Goal: Information Seeking & Learning: Compare options

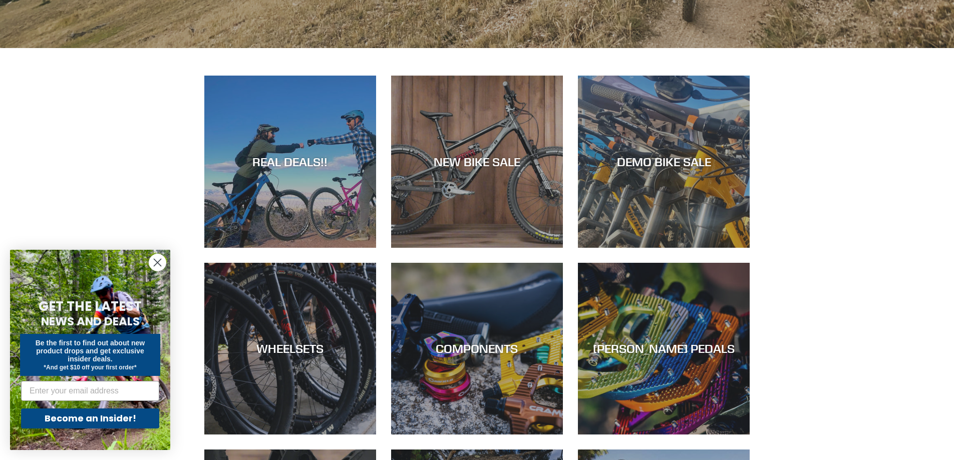
scroll to position [491, 0]
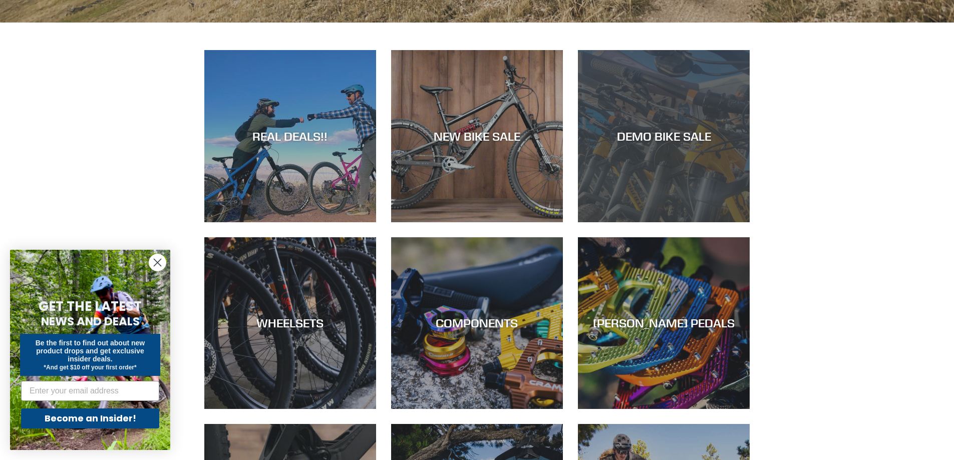
click at [622, 222] on div "DEMO BIKE SALE" at bounding box center [664, 222] width 172 height 0
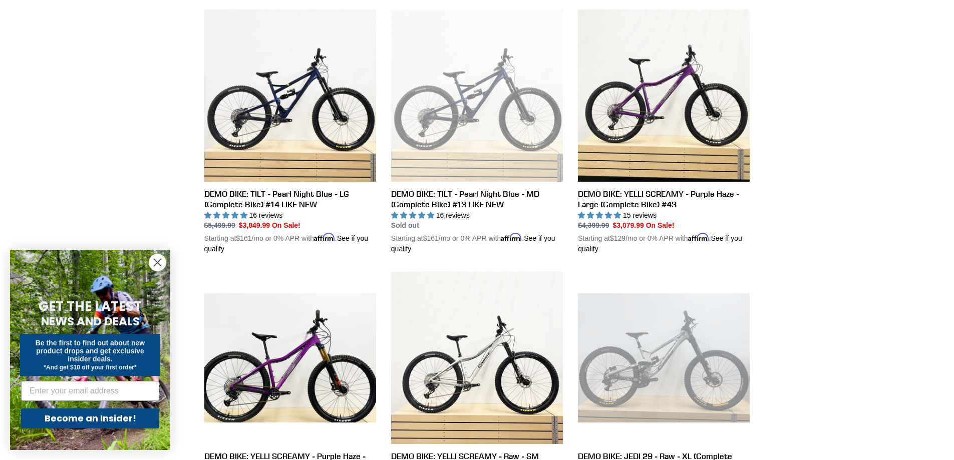
scroll to position [548, 0]
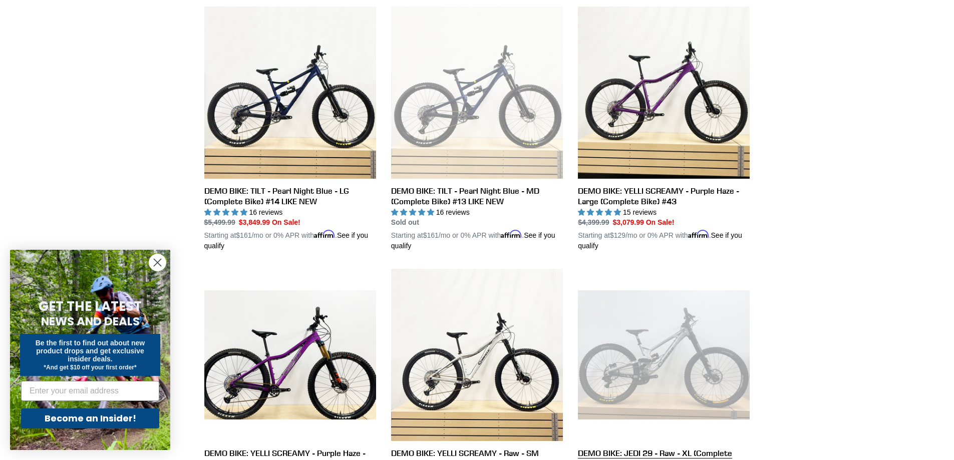
click at [648, 374] on link "DEMO BIKE: JEDI 29 - Raw - XL (Complete Bike)" at bounding box center [664, 391] width 172 height 245
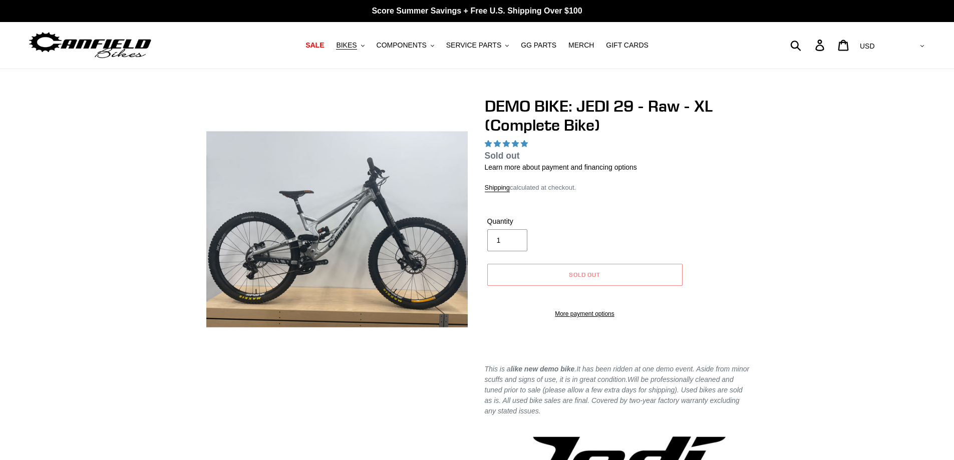
select select "highest-rating"
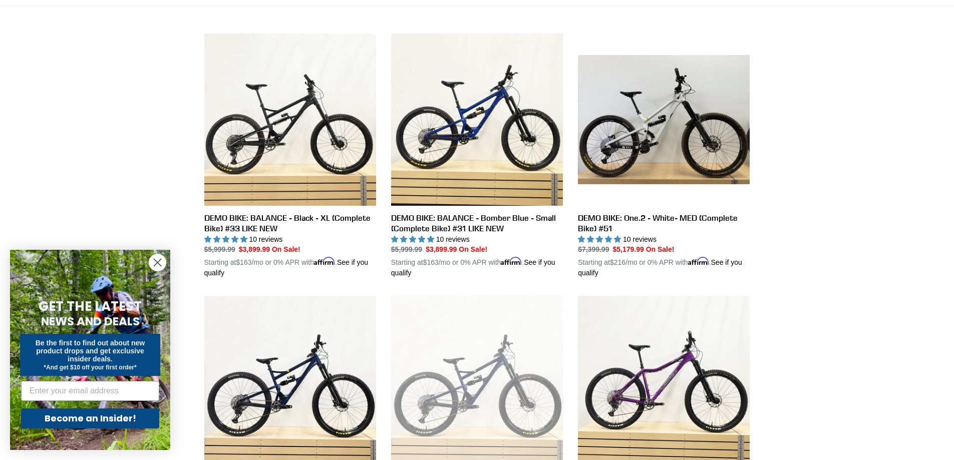
scroll to position [253, 0]
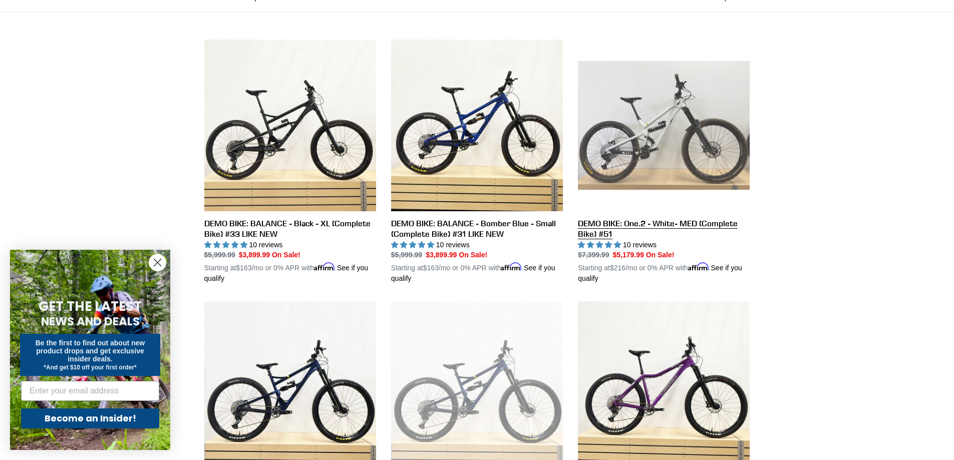
click at [645, 128] on link "DEMO BIKE: One.2 - White- MED (Complete Bike) #51" at bounding box center [664, 162] width 172 height 245
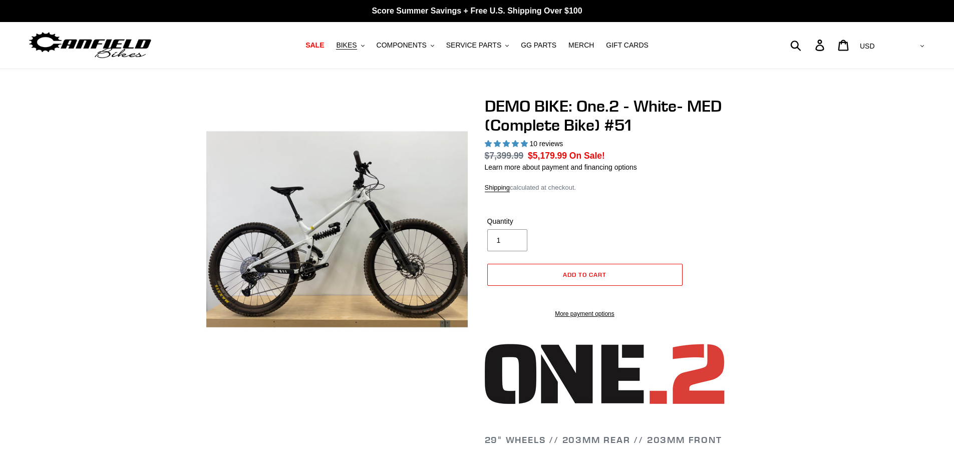
select select "highest-rating"
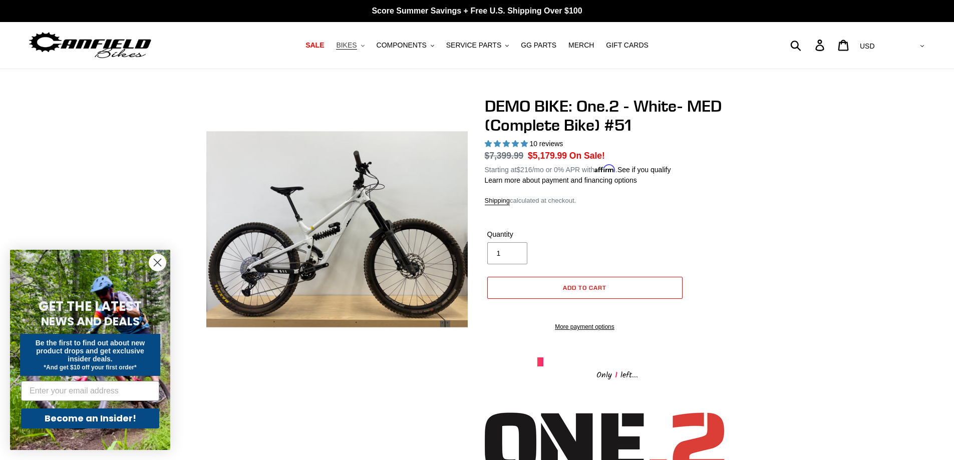
click at [356, 44] on span "BIKES" at bounding box center [346, 45] width 21 height 9
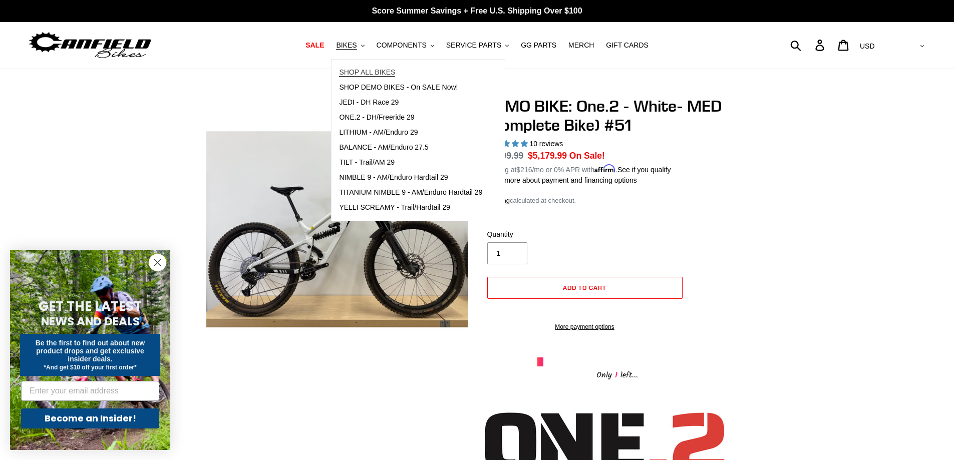
click at [376, 74] on span "SHOP ALL BIKES" at bounding box center [367, 72] width 56 height 9
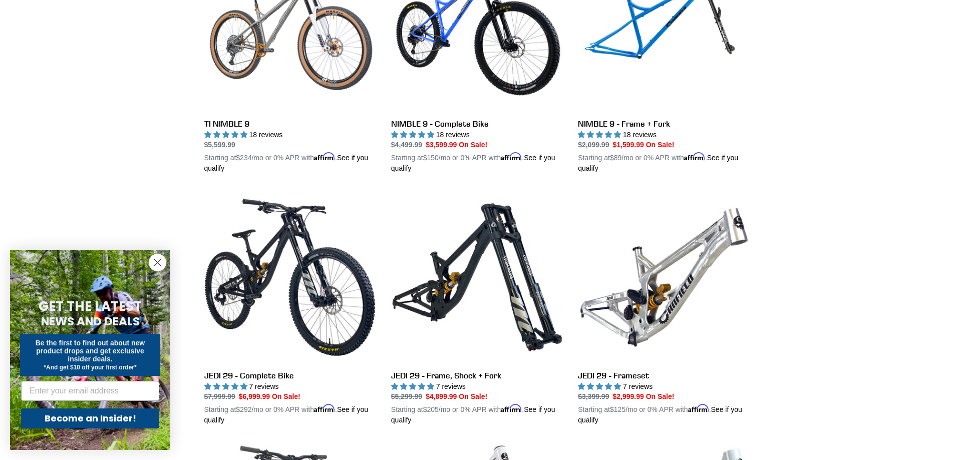
scroll to position [1105, 0]
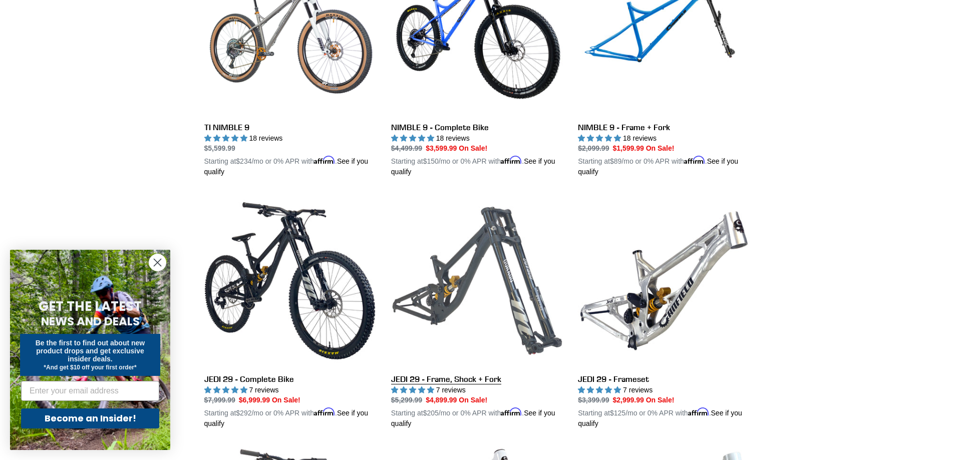
click at [464, 376] on link "JEDI 29 - Frame, Shock + Fork" at bounding box center [477, 312] width 172 height 234
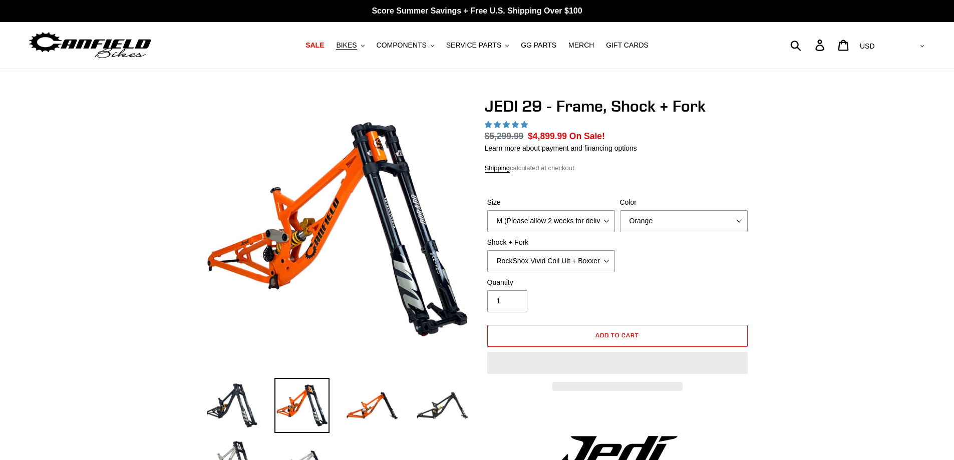
select select "highest-rating"
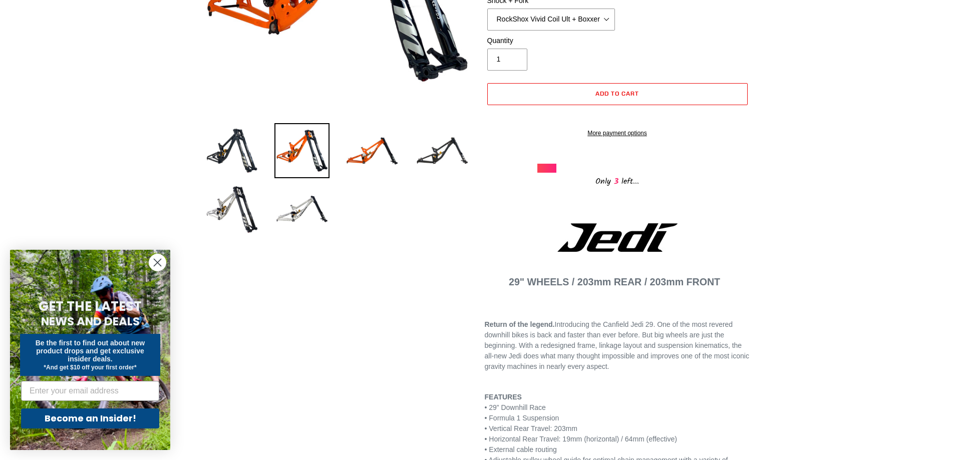
scroll to position [236, 0]
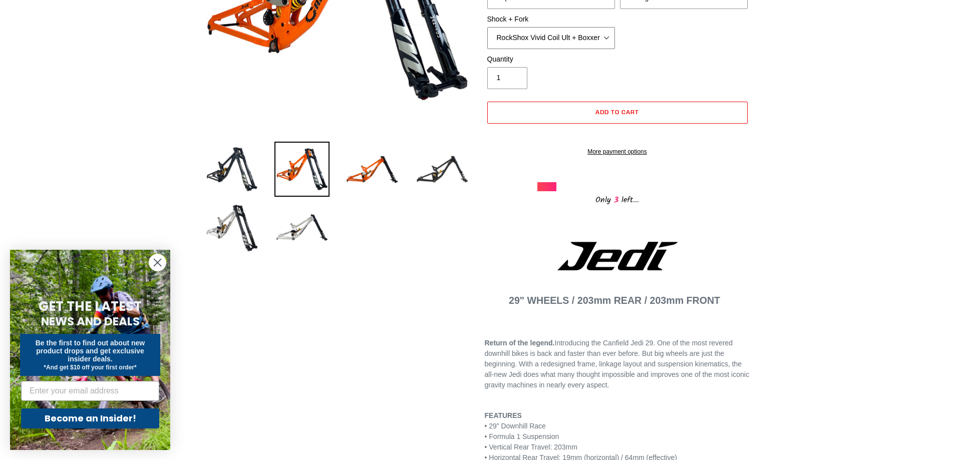
click at [611, 36] on select "RockShox Vivid Coil Ult + Boxxer RC2 C3 Ult Fox DHX2 250x75 + Fox 40 Float Grip…" at bounding box center [551, 38] width 128 height 22
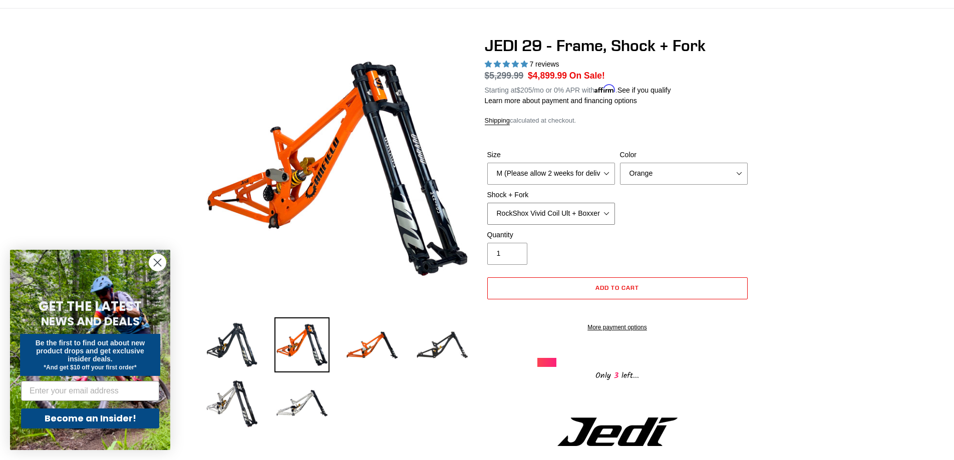
scroll to position [0, 0]
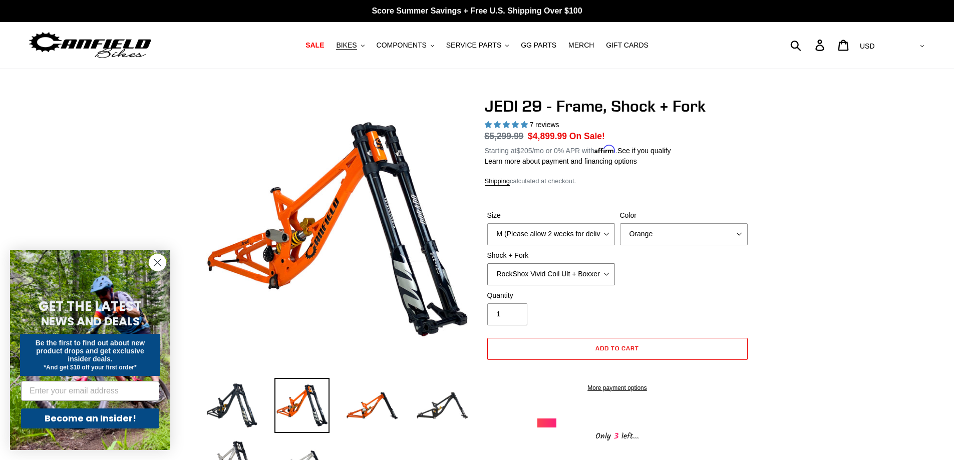
click at [612, 270] on select "RockShox Vivid Coil Ult + Boxxer RC2 C3 Ult Fox DHX2 250x75 + Fox 40 Float Grip…" at bounding box center [551, 274] width 128 height 22
click at [487, 263] on select "RockShox Vivid Coil Ult + Boxxer RC2 C3 Ult Fox DHX2 250x75 + Fox 40 Float Grip…" at bounding box center [551, 274] width 128 height 22
click at [605, 274] on select "RockShox Vivid Coil Ult + Boxxer RC2 C3 Ult Fox DHX2 250x75 + Fox 40 Float Grip…" at bounding box center [551, 274] width 128 height 22
select select "Fox DHX2 250x75 + Fox 40 Float Grip2"
click at [487, 263] on select "RockShox Vivid Coil Ult + Boxxer RC2 C3 Ult Fox DHX2 250x75 + Fox 40 Float Grip…" at bounding box center [551, 274] width 128 height 22
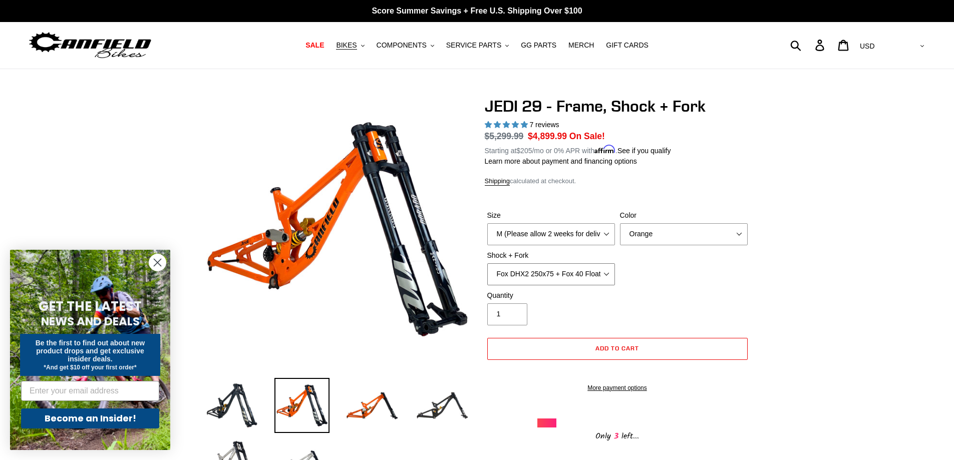
click at [607, 274] on select "RockShox Vivid Coil Ult + Boxxer RC2 C3 Ult Fox DHX2 250x75 + Fox 40 Float Grip…" at bounding box center [551, 274] width 128 height 22
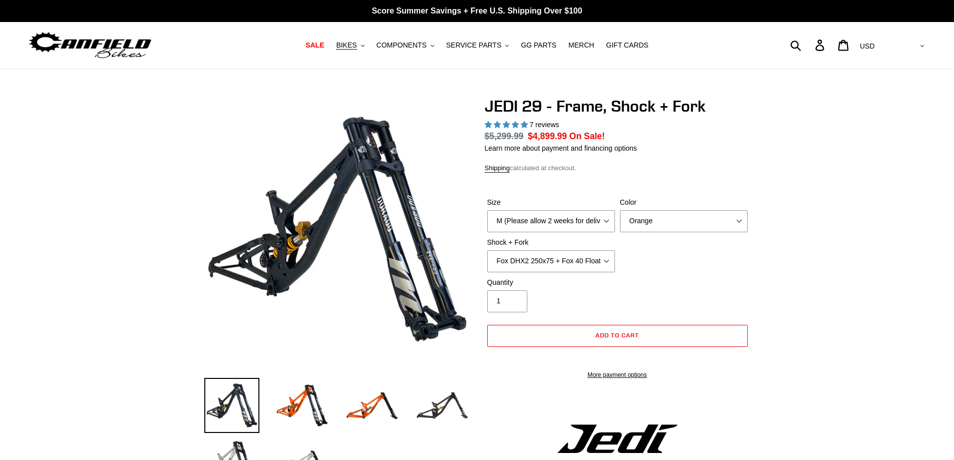
select select "highest-rating"
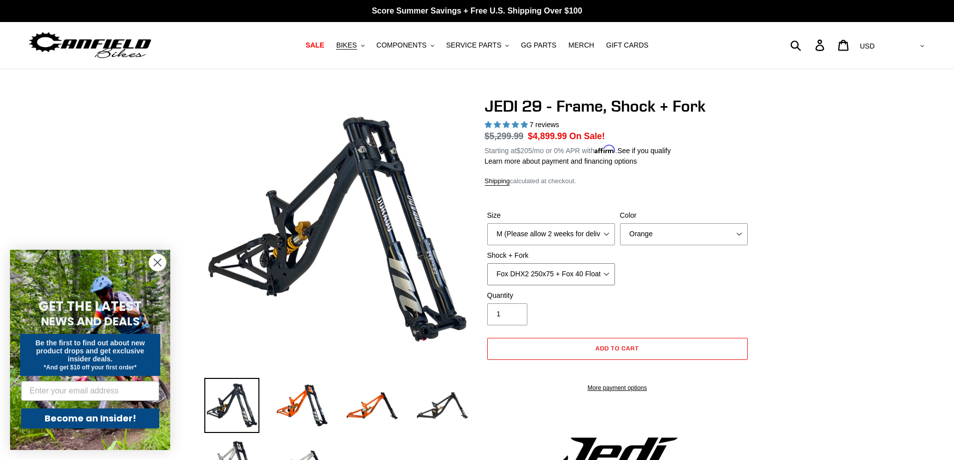
click at [605, 272] on select "RockShox Vivid Coil Ult + Boxxer RC2 C3 Ult Fox DHX2 250x75 + Fox 40 Float Grip…" at bounding box center [551, 274] width 128 height 22
click at [487, 263] on select "RockShox Vivid Coil Ult + Boxxer RC2 C3 Ult Fox DHX2 250x75 + Fox 40 Float Grip…" at bounding box center [551, 274] width 128 height 22
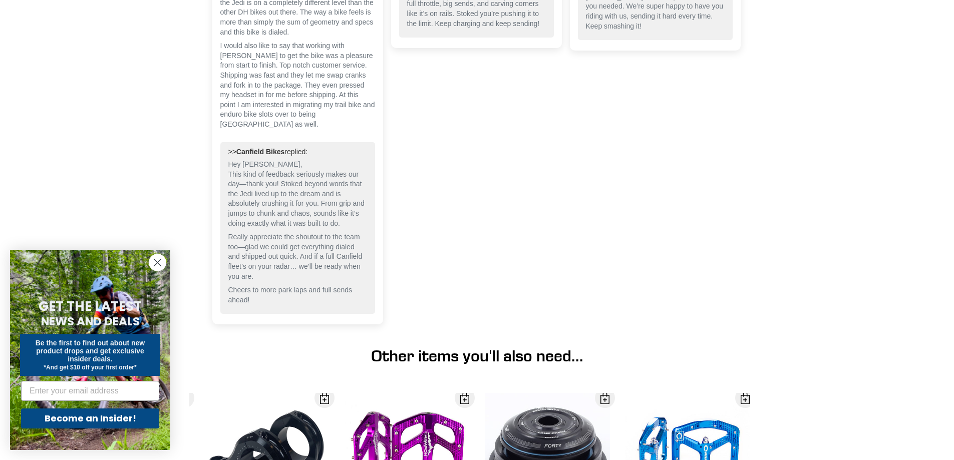
scroll to position [3195, 0]
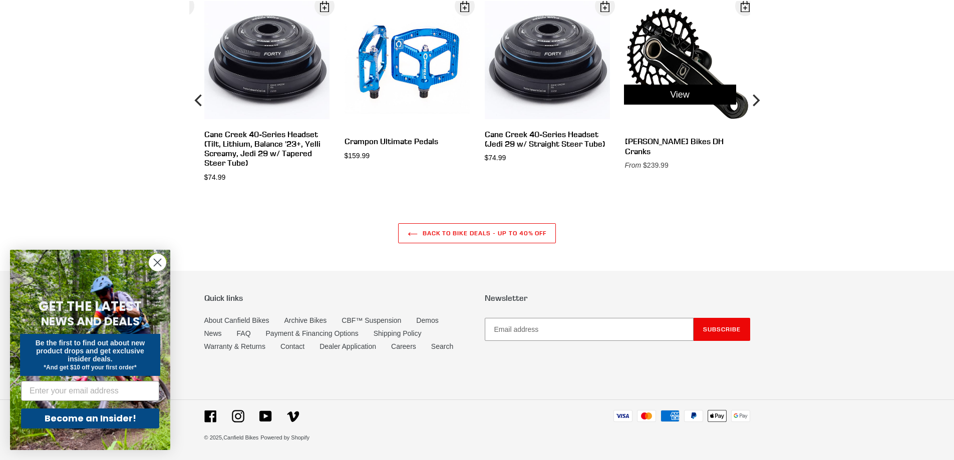
click at [671, 139] on div "View" at bounding box center [680, 94] width 140 height 187
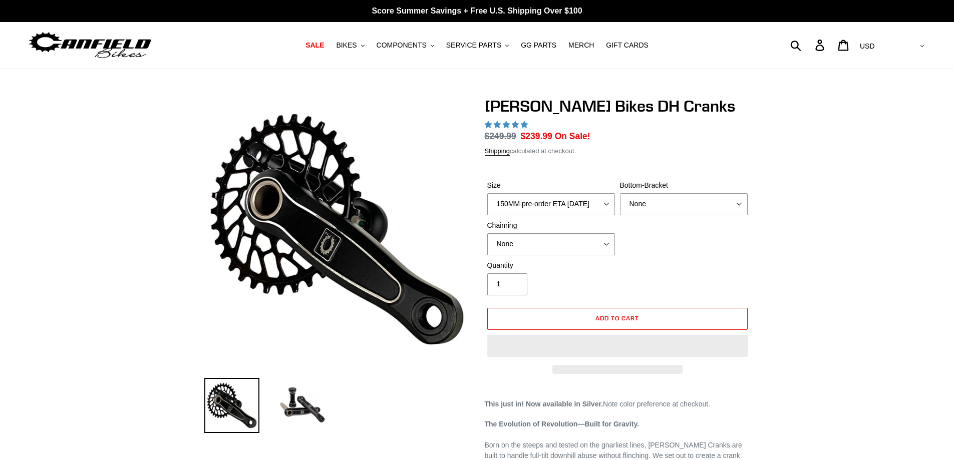
select select "highest-rating"
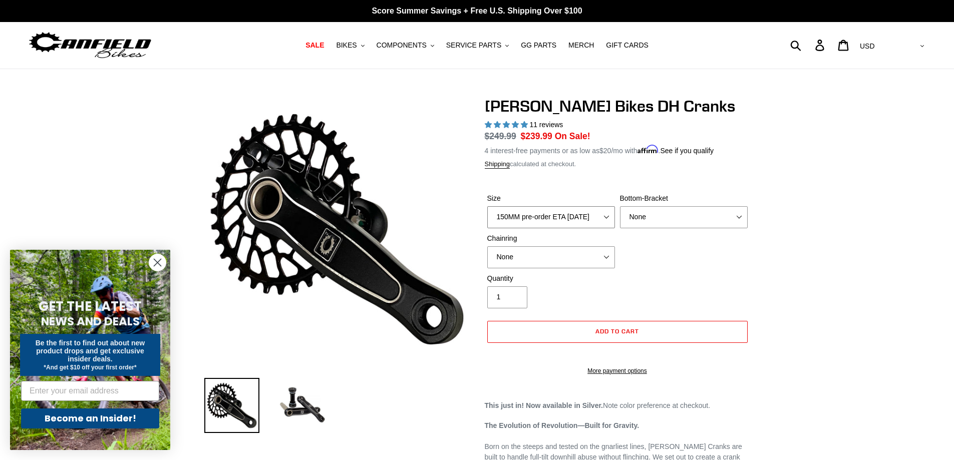
click at [606, 217] on select "150MM pre-order ETA [DATE] 155MM pre-order ETA [DATE] 160MM pre-order ETA [DATE…" at bounding box center [551, 217] width 128 height 22
